Goal: Information Seeking & Learning: Learn about a topic

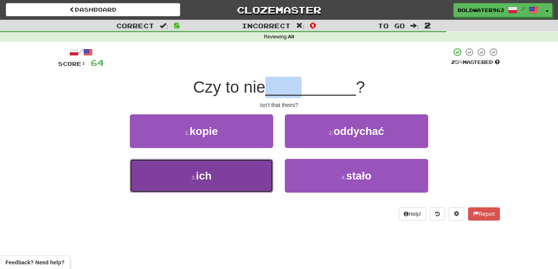
click at [167, 165] on button "3 . ich" at bounding box center [201, 176] width 143 height 34
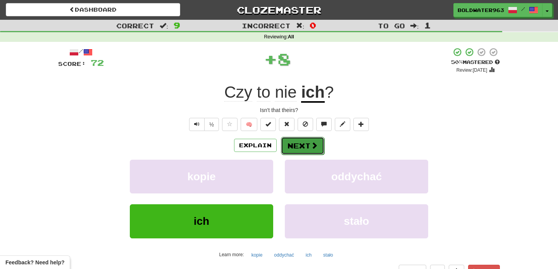
click at [313, 152] on button "Next" at bounding box center [302, 146] width 43 height 18
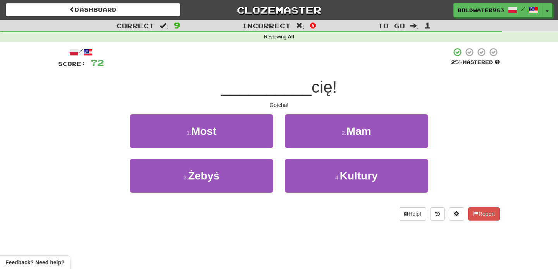
click at [286, 100] on div "/ Score: 72 25 % Mastered __________ cię! Gotcha! 1 . Most 2 . Mam 3 . Żebyś 4 …" at bounding box center [279, 133] width 442 height 173
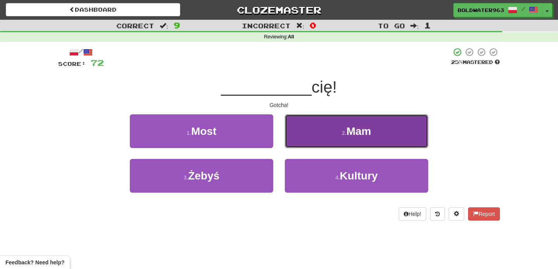
click at [367, 136] on span "Mam" at bounding box center [359, 131] width 25 height 12
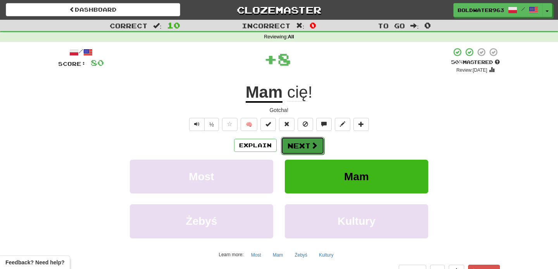
click at [302, 144] on button "Next" at bounding box center [302, 146] width 43 height 18
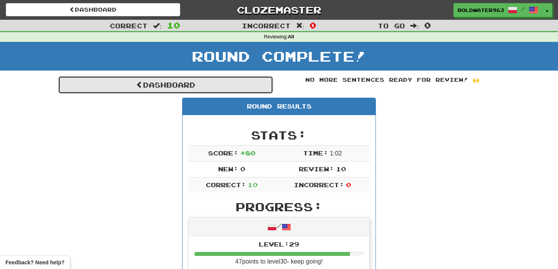
click at [230, 88] on link "Dashboard" at bounding box center [165, 85] width 215 height 18
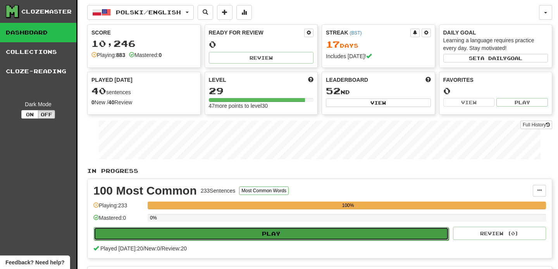
click at [340, 231] on button "Play" at bounding box center [271, 233] width 355 height 13
select select "**"
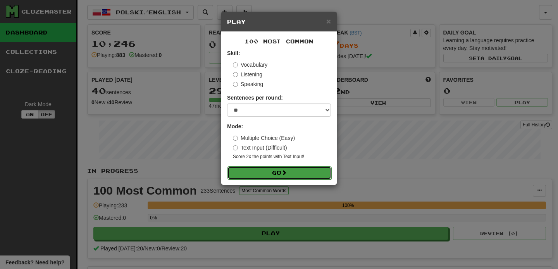
click at [298, 171] on button "Go" at bounding box center [280, 172] width 104 height 13
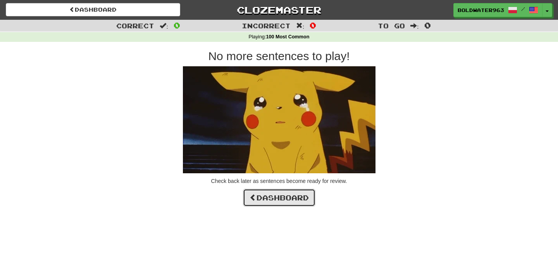
click at [293, 202] on link "Dashboard" at bounding box center [279, 198] width 72 height 18
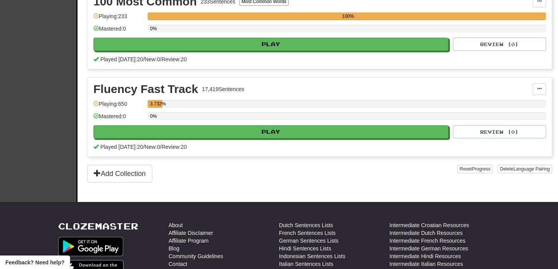
scroll to position [207, 0]
